Goal: Information Seeking & Learning: Check status

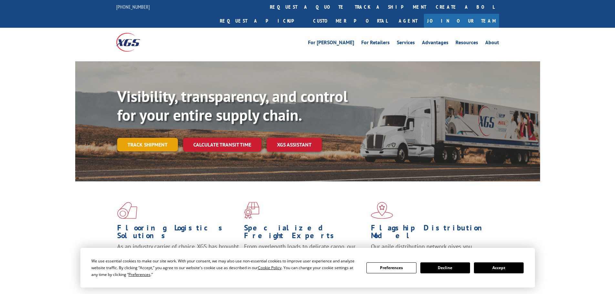
click at [146, 138] on link "Track shipment" at bounding box center [147, 145] width 61 height 14
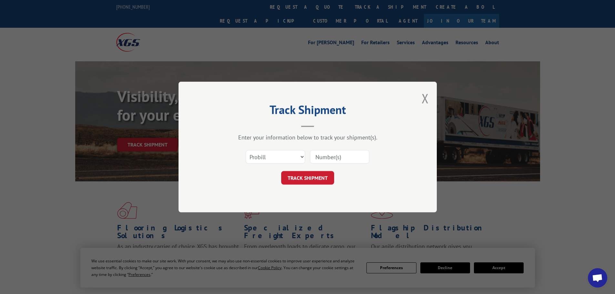
click at [326, 158] on input at bounding box center [339, 157] width 59 height 14
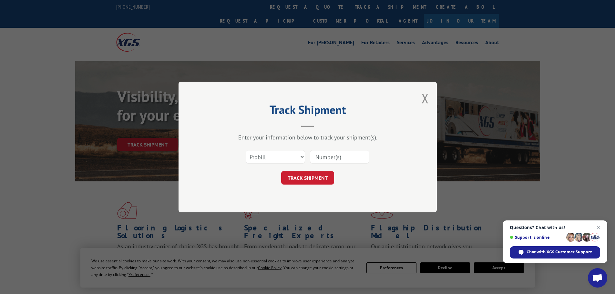
paste input "17477429"
type input "17477429"
click at [299, 177] on button "TRACK SHIPMENT" at bounding box center [307, 178] width 53 height 14
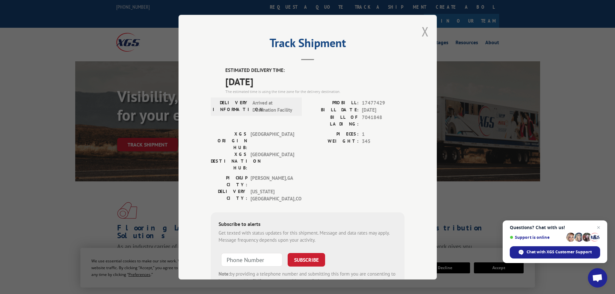
click at [423, 34] on button "Close modal" at bounding box center [425, 31] width 7 height 17
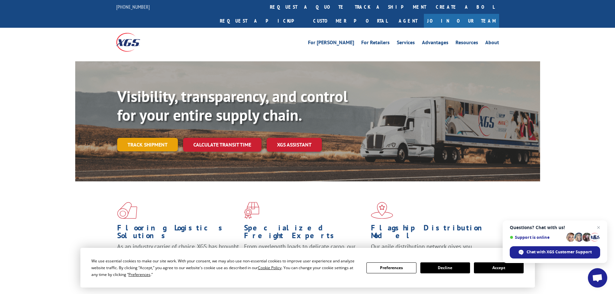
click at [154, 138] on link "Track shipment" at bounding box center [147, 145] width 61 height 14
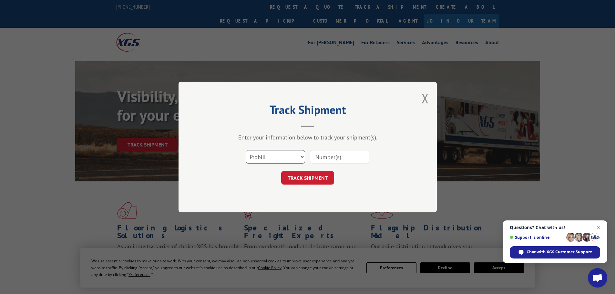
click at [254, 156] on select "Select category... Probill BOL PO" at bounding box center [275, 157] width 59 height 14
select select "po"
click at [246, 150] on select "Select category... Probill BOL PO" at bounding box center [275, 157] width 59 height 14
click at [337, 158] on input at bounding box center [339, 157] width 59 height 14
paste input "42516106"
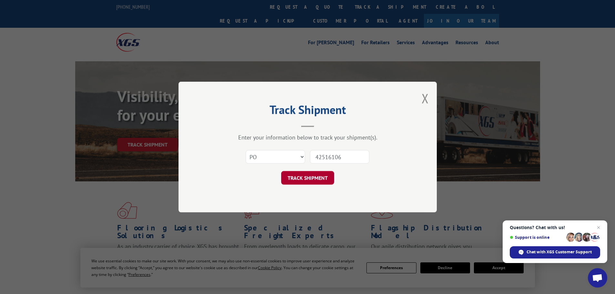
type input "42516106"
click at [319, 181] on button "TRACK SHIPMENT" at bounding box center [307, 178] width 53 height 14
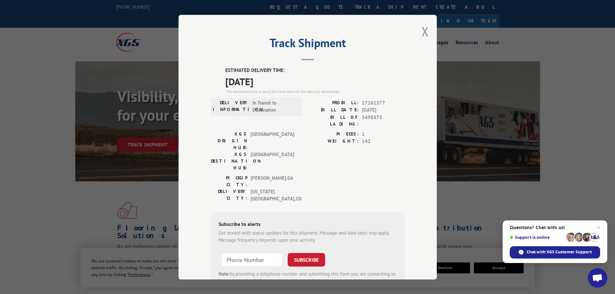
drag, startPoint x: 279, startPoint y: 81, endPoint x: 225, endPoint y: 85, distance: 53.7
click at [225, 85] on span "[DATE]" at bounding box center [314, 81] width 179 height 15
copy span "[DATE]"
